Goal: Task Accomplishment & Management: Complete application form

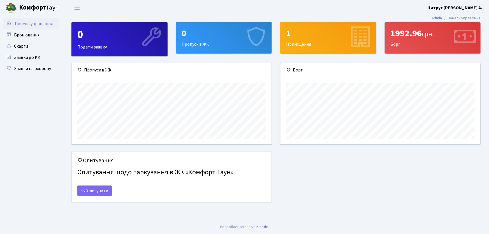
scroll to position [81, 200]
click at [52, 70] on link "Заявки на охорону" at bounding box center [31, 68] width 56 height 11
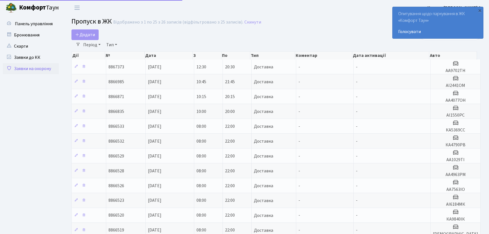
select select "25"
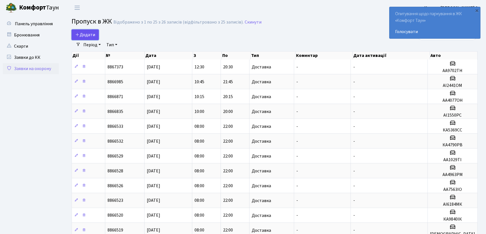
click at [88, 36] on span "Додати" at bounding box center [85, 35] width 20 height 6
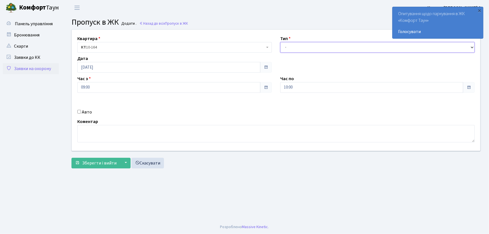
click at [296, 46] on select "- Доставка Таксі Гості Сервіс" at bounding box center [377, 47] width 195 height 11
select select "1"
click at [280, 42] on select "- Доставка Таксі Гості Сервіс" at bounding box center [377, 47] width 195 height 11
drag, startPoint x: 300, startPoint y: 89, endPoint x: 273, endPoint y: 83, distance: 28.2
click at [276, 87] on div "Час по 10:00 10 : 00 00 01 02 03 04 05 06 07 08 09 10 11 12 13 14 15 16 17 18 1…" at bounding box center [377, 83] width 203 height 17
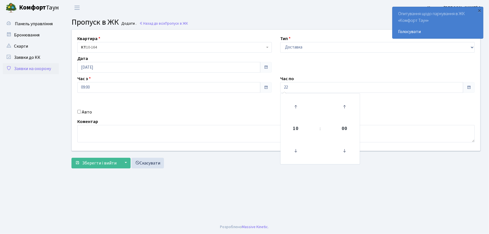
type input "22:00"
click at [81, 112] on div "Авто" at bounding box center [174, 112] width 203 height 7
click at [79, 113] on input "Авто" at bounding box center [79, 112] width 4 height 4
checkbox input "true"
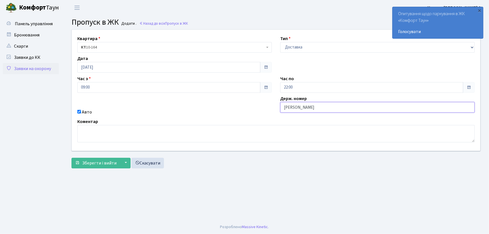
type input "АА7516PI"
click at [72, 158] on button "Зберегти і вийти" at bounding box center [96, 163] width 49 height 11
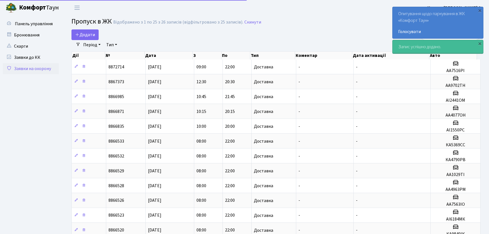
select select "25"
click at [73, 31] on link "Додати" at bounding box center [85, 34] width 27 height 11
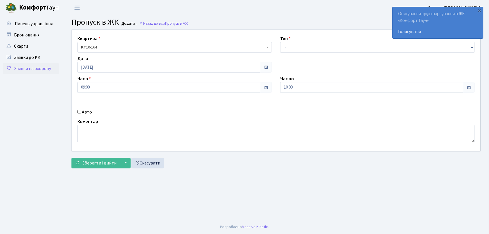
select select "1"
click at [280, 42] on select "- Доставка Таксі Гості Сервіс" at bounding box center [377, 47] width 195 height 11
drag, startPoint x: 296, startPoint y: 86, endPoint x: 265, endPoint y: 86, distance: 30.3
click at [266, 89] on div "Квартира <b>КТ</b>&nbsp;&nbsp;&nbsp;&nbsp;10-164 КТ 10-164 Тип - Доставка Таксі…" at bounding box center [276, 90] width 417 height 121
type input "22:00"
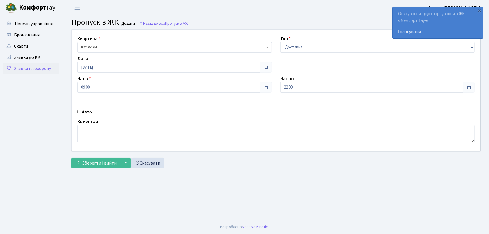
click at [79, 111] on input "Авто" at bounding box center [79, 112] width 4 height 4
checkbox input "true"
type input "АА7563ІО"
click at [72, 158] on button "Зберегти і вийти" at bounding box center [96, 163] width 49 height 11
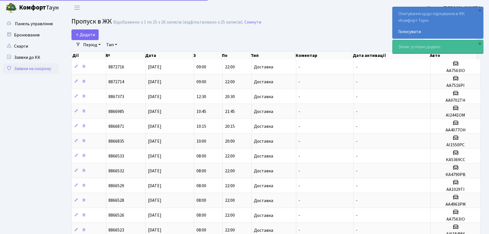
select select "25"
